Goal: Navigation & Orientation: Find specific page/section

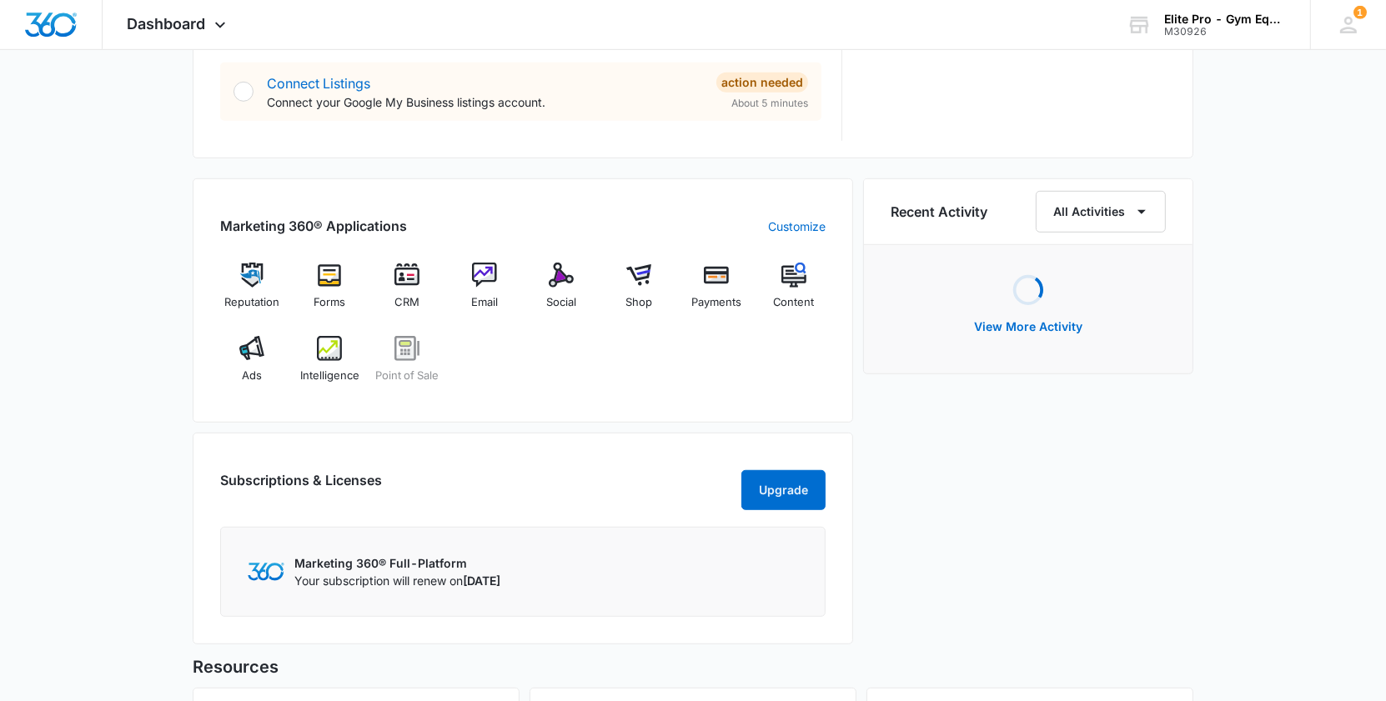
scroll to position [735, 0]
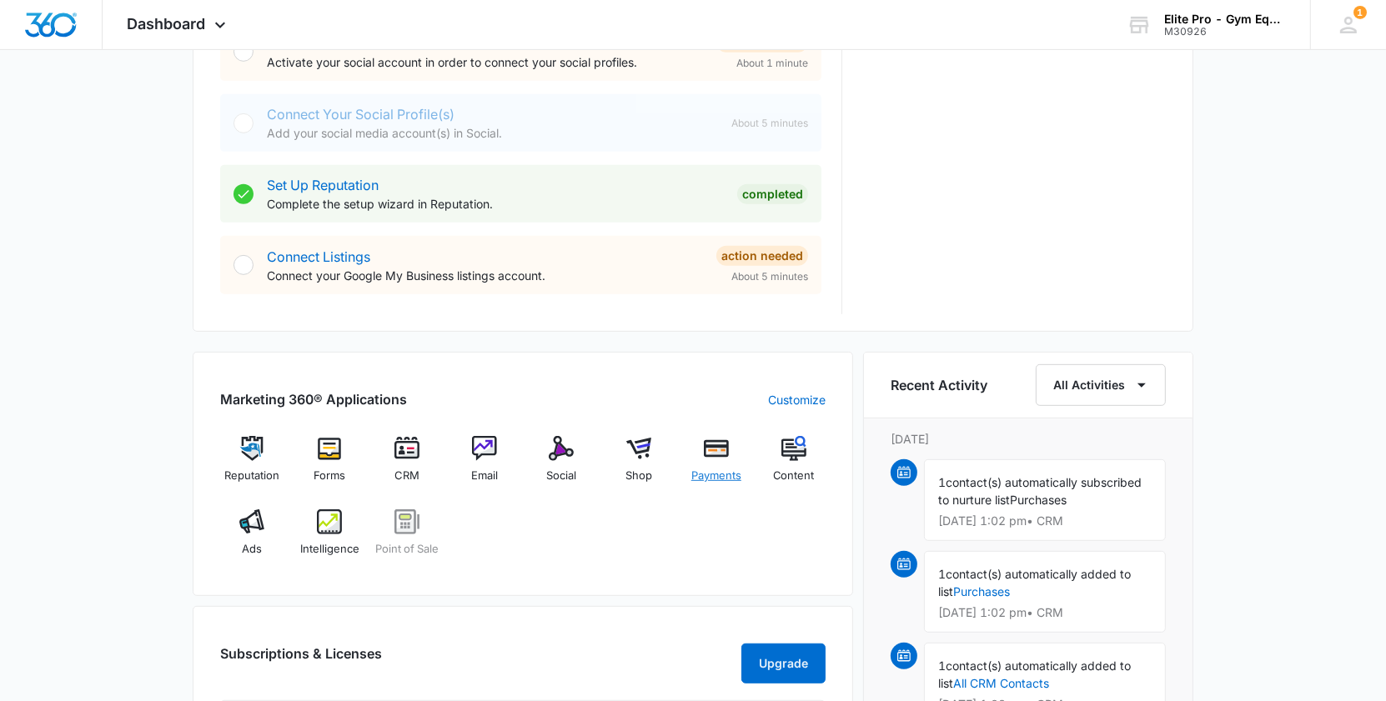
click at [705, 454] on img at bounding box center [716, 448] width 25 height 25
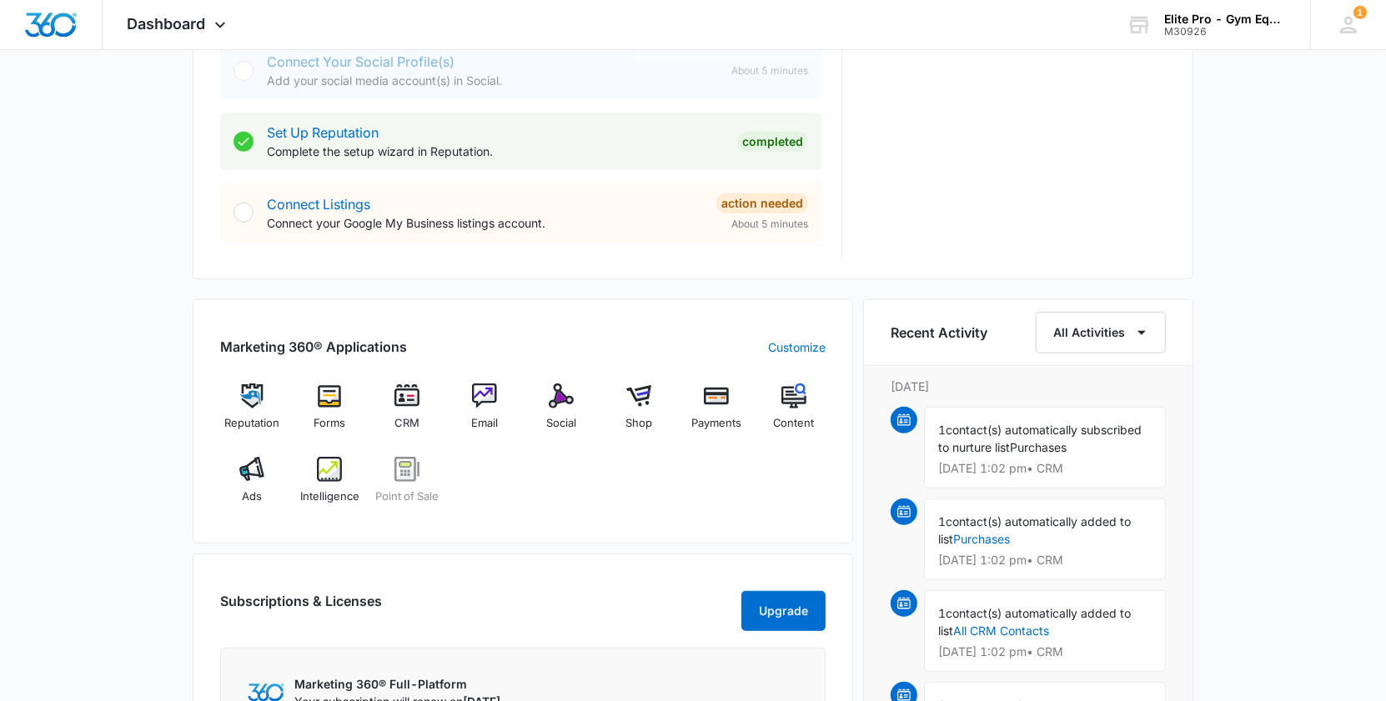
scroll to position [789, 0]
click at [708, 400] on img at bounding box center [716, 395] width 25 height 25
